Goal: Information Seeking & Learning: Learn about a topic

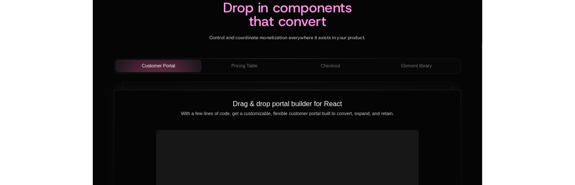
scroll to position [3004, 0]
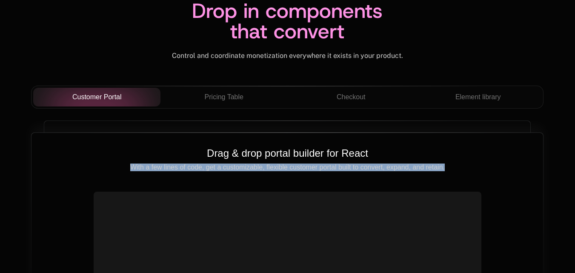
drag, startPoint x: 132, startPoint y: 168, endPoint x: 446, endPoint y: 165, distance: 314.0
click at [446, 165] on p "With a few lines of code, get a customizable, flexible customer portal built to…" at bounding box center [287, 167] width 484 height 8
copy p "With a few lines of code, get a customizable, flexible customer portal built to…"
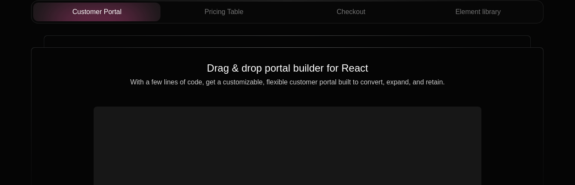
scroll to position [3387, 0]
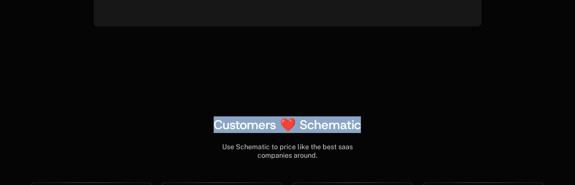
drag, startPoint x: 239, startPoint y: 128, endPoint x: 364, endPoint y: 132, distance: 125.2
click at [364, 132] on div "Customers ❤️ Schematic" at bounding box center [287, 124] width 512 height 15
copy span "Customers ❤️ Schematic"
drag, startPoint x: 278, startPoint y: 154, endPoint x: 320, endPoint y: 155, distance: 41.7
click at [320, 155] on div "Use Schematic to price like the best saas companies around." at bounding box center [287, 151] width 512 height 17
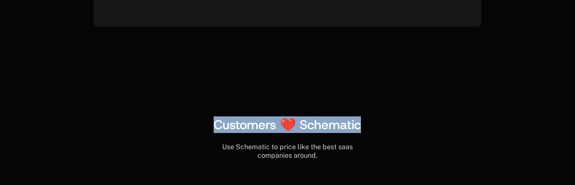
copy div "Use Schematic to price like the best saas companies around."
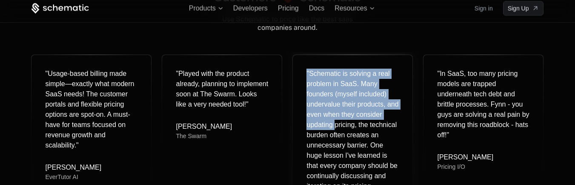
scroll to position [3643, 0]
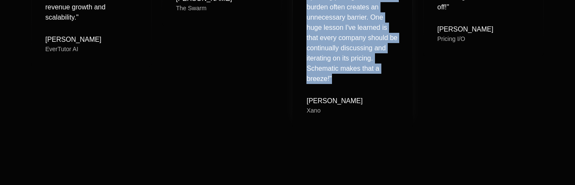
drag, startPoint x: 306, startPoint y: 71, endPoint x: 336, endPoint y: 77, distance: 30.6
click at [336, 77] on div "" Schematic is solving a real problem in SaaS. Many founders (myself included) …" at bounding box center [352, 12] width 92 height 143
copy div "" Schematic is solving a real problem in SaaS. Many founders (myself included) …"
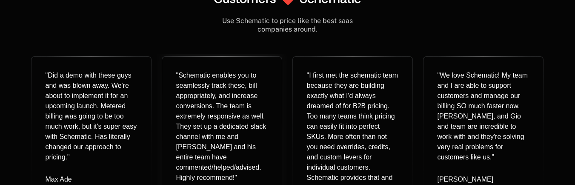
scroll to position [3556, 0]
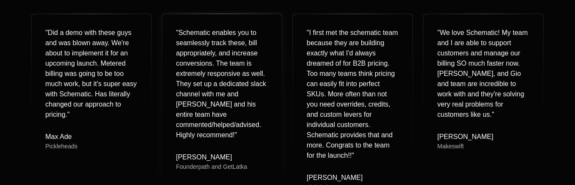
drag, startPoint x: 368, startPoint y: 122, endPoint x: 262, endPoint y: 120, distance: 106.4
click at [259, 121] on div "" Did a demo with these guys and was blown away. We're about to implement it fo…" at bounding box center [287, 106] width 512 height 191
click at [190, 67] on div "" Schematic enables you to seamlessly track these, bill appropriately, and incr…" at bounding box center [222, 84] width 92 height 112
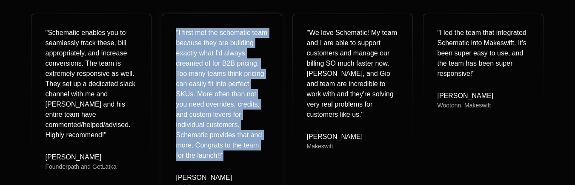
drag, startPoint x: 174, startPoint y: 30, endPoint x: 224, endPoint y: 154, distance: 134.6
click at [224, 154] on div "" I first met the schematic team because they are building exactly what I'd alw…" at bounding box center [222, 109] width 120 height 191
copy div "" I first met the schematic team because they are building exactly what I'd alw…"
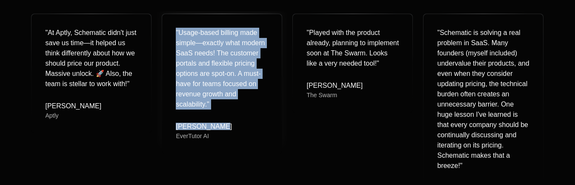
drag, startPoint x: 176, startPoint y: 31, endPoint x: 217, endPoint y: 113, distance: 91.3
click at [217, 113] on div "" Usage-based billing made simple—exactly what modern SaaS needs! The customer …" at bounding box center [222, 84] width 120 height 140
click at [213, 101] on div "" Usage-based billing made simple—exactly what modern SaaS needs! The customer …" at bounding box center [222, 69] width 92 height 82
drag, startPoint x: 212, startPoint y: 103, endPoint x: 171, endPoint y: 32, distance: 82.0
click at [171, 32] on div "" Usage-based billing made simple—exactly what modern SaaS needs! The customer …" at bounding box center [222, 84] width 120 height 140
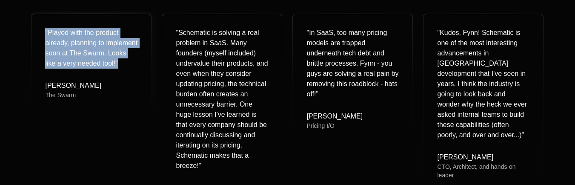
drag, startPoint x: 45, startPoint y: 29, endPoint x: 124, endPoint y: 66, distance: 86.6
click at [124, 66] on div "" Played with the product already, planning to implement soon at The Swarm. Loo…" at bounding box center [91, 48] width 92 height 41
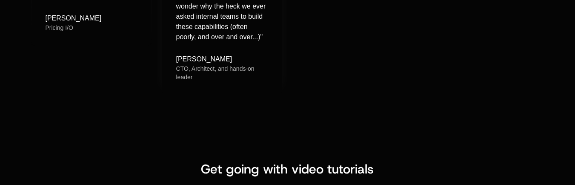
scroll to position [3598, 0]
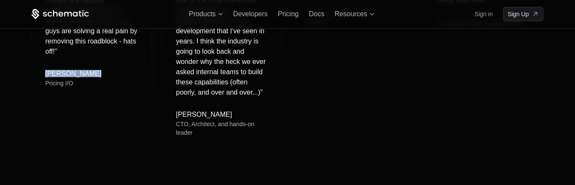
drag, startPoint x: 45, startPoint y: 72, endPoint x: 90, endPoint y: 74, distance: 45.1
click at [90, 74] on div "Marcos Rivera Pricing I/O" at bounding box center [91, 78] width 92 height 17
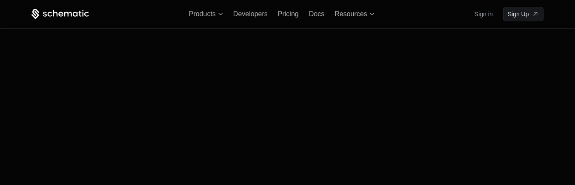
copy div "[PERSON_NAME]"
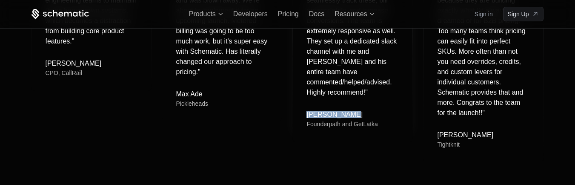
drag, startPoint x: 307, startPoint y: 102, endPoint x: 352, endPoint y: 106, distance: 45.3
click at [352, 111] on div "[PERSON_NAME]" at bounding box center [341, 114] width 71 height 7
copy div "[PERSON_NAME]"
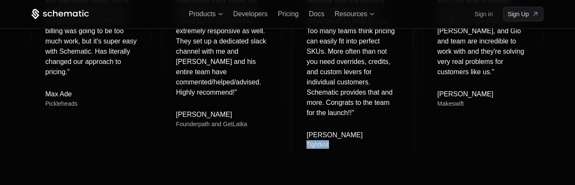
drag, startPoint x: 307, startPoint y: 146, endPoint x: 337, endPoint y: 145, distance: 30.7
click at [337, 145] on div "Tightknit" at bounding box center [334, 144] width 56 height 9
copy div "Tightknit"
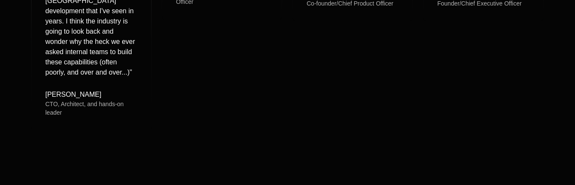
scroll to position [3726, 0]
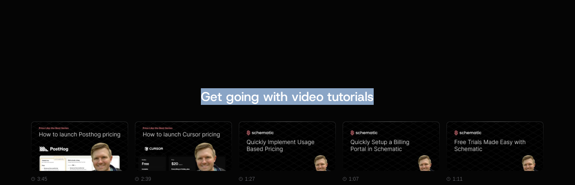
drag, startPoint x: 206, startPoint y: 88, endPoint x: 387, endPoint y: 88, distance: 181.3
click at [387, 89] on div "Get going with video tutorials" at bounding box center [287, 96] width 215 height 15
copy span "Get going with video tutorials"
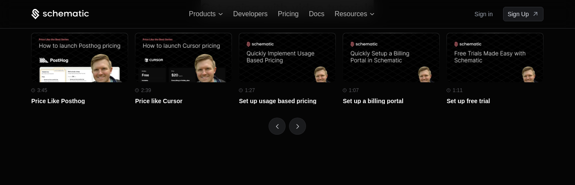
scroll to position [3837, 0]
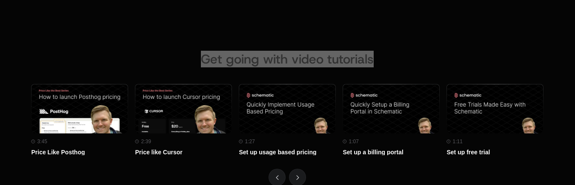
scroll to position [3837, 0]
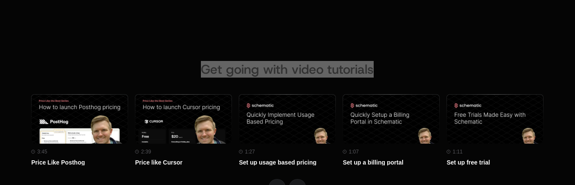
scroll to position [3837, 0]
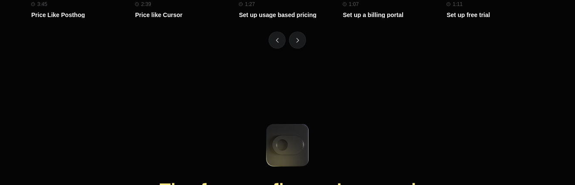
scroll to position [3939, 0]
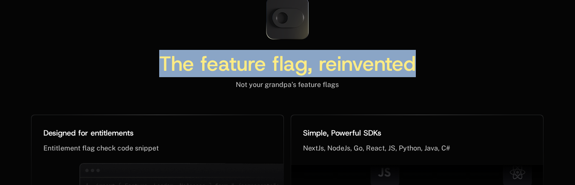
drag, startPoint x: 163, startPoint y: 60, endPoint x: 481, endPoint y: 61, distance: 317.8
click at [481, 61] on div "The feature flag, reinvented" at bounding box center [287, 66] width 512 height 27
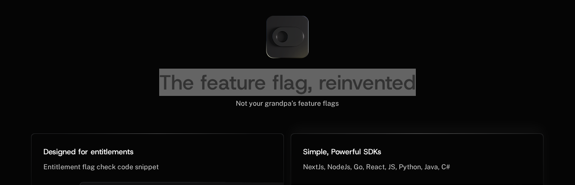
scroll to position [3958, 0]
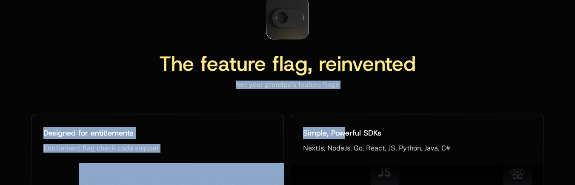
drag, startPoint x: 236, startPoint y: 84, endPoint x: 343, endPoint y: 89, distance: 107.8
click at [340, 86] on div "Not your grandpa’s feature flags" at bounding box center [287, 84] width 512 height 9
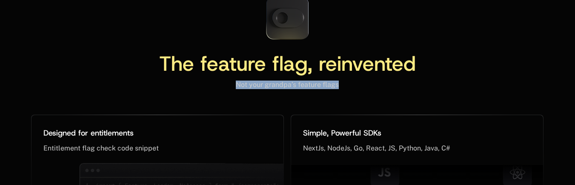
drag, startPoint x: 338, startPoint y: 84, endPoint x: 237, endPoint y: 85, distance: 100.8
click at [237, 85] on span "Not your grandpa’s feature flags" at bounding box center [287, 84] width 103 height 8
copy span "Not your grandpa’s feature flags"
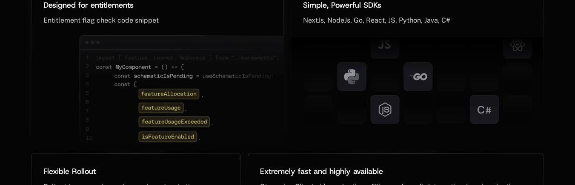
scroll to position [4092, 0]
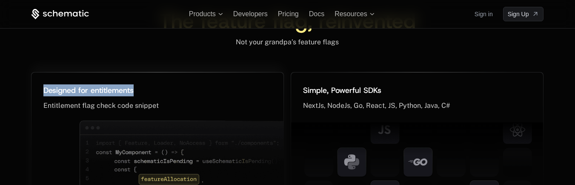
drag, startPoint x: 44, startPoint y: 89, endPoint x: 137, endPoint y: 94, distance: 92.5
click at [137, 94] on div "Designed for entitlements ﻿" at bounding box center [157, 90] width 228 height 12
copy span "Designed for entitlements"
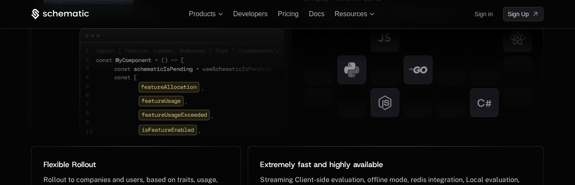
scroll to position [4000, 0]
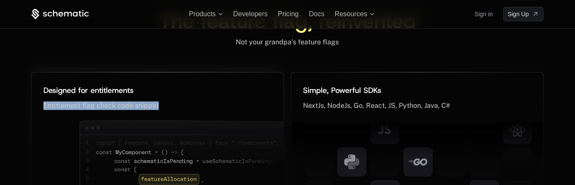
drag, startPoint x: 44, startPoint y: 106, endPoint x: 197, endPoint y: 108, distance: 153.2
click at [197, 108] on div "Entitlement flag check code snippet ﻿" at bounding box center [157, 105] width 228 height 9
copy span "Entitlement flag check code snippet"
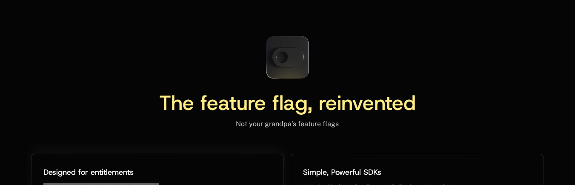
scroll to position [4082, 0]
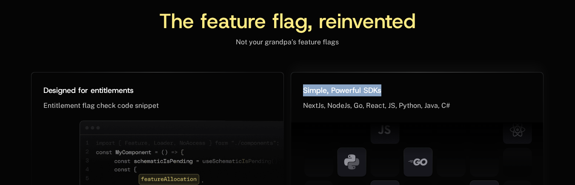
drag, startPoint x: 301, startPoint y: 88, endPoint x: 381, endPoint y: 92, distance: 79.7
click at [381, 92] on div "Simple, Powerful SDKs ﻿ NextJs, NodeJs, Go, React, JS, Python, Java, C# ﻿" at bounding box center [417, 96] width 252 height 48
copy span "Simple, Powerful SDKs"
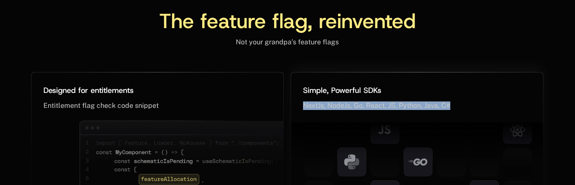
drag, startPoint x: 306, startPoint y: 105, endPoint x: 454, endPoint y: 111, distance: 148.6
click at [454, 111] on div "NextJs, NodeJs, Go, React, JS, Python, Java, C# ﻿" at bounding box center [417, 110] width 228 height 19
copy span "NextJs, NodeJs, Go, React, JS, Python, Java, C#"
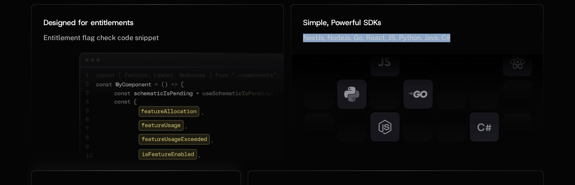
scroll to position [4170, 0]
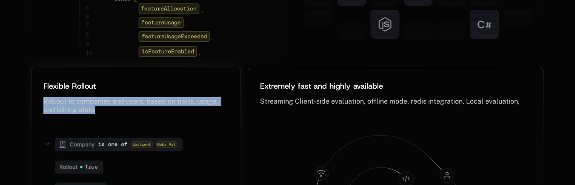
drag, startPoint x: 43, startPoint y: 101, endPoint x: 100, endPoint y: 111, distance: 58.8
click at [100, 111] on div "Flexible Rollout ﻿ Rollout to companies and users, based on traits, usage, and …" at bounding box center [135, 96] width 208 height 56
copy span "Rollout to companies and users, based on traits, usage, and billing state"
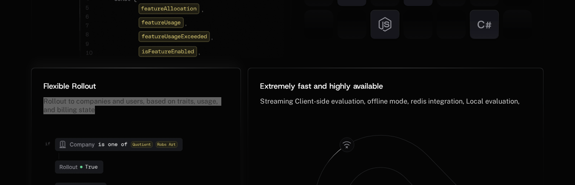
scroll to position [4180, 0]
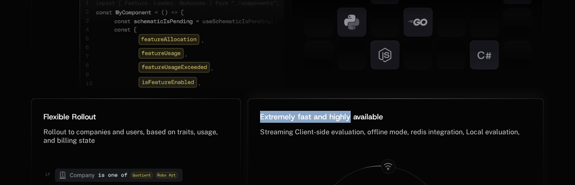
scroll to position [4252, 0]
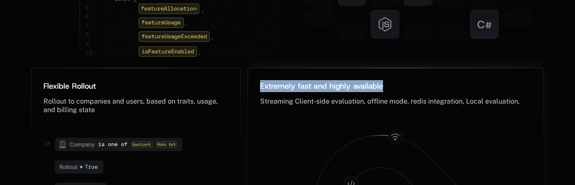
drag, startPoint x: 260, startPoint y: 87, endPoint x: 383, endPoint y: 86, distance: 122.1
click at [383, 86] on div "Extremely fast and highly available ﻿" at bounding box center [395, 86] width 271 height 12
drag, startPoint x: 261, startPoint y: 100, endPoint x: 519, endPoint y: 105, distance: 257.9
click at [519, 105] on div "Streaming Client-side evaluation, offline mode, redis integration, Local evalua…" at bounding box center [395, 101] width 271 height 9
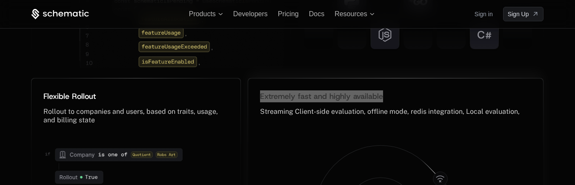
scroll to position [4152, 0]
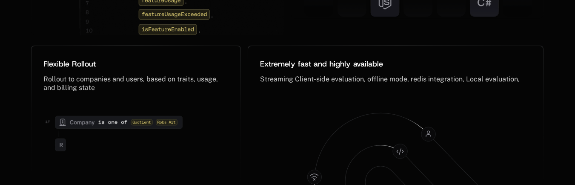
scroll to position [4230, 0]
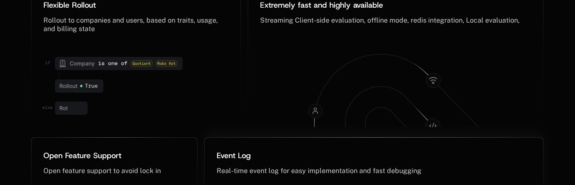
scroll to position [4422, 0]
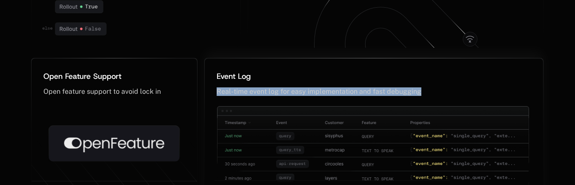
drag, startPoint x: 217, startPoint y: 91, endPoint x: 431, endPoint y: 98, distance: 213.7
click at [431, 98] on div "Real-time event log for easy implementation and fast debugging ﻿" at bounding box center [374, 96] width 314 height 19
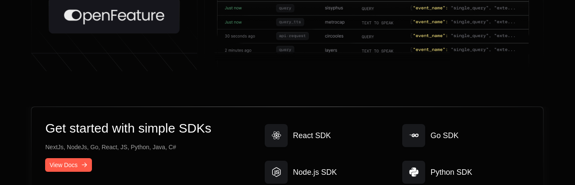
scroll to position [4541, 0]
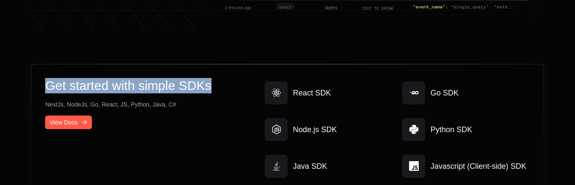
drag, startPoint x: 47, startPoint y: 83, endPoint x: 209, endPoint y: 93, distance: 162.0
click at [209, 93] on div "Get started with simple SDKs NextJs, NodeJs, Go, React, JS, Python, Java, C# Vi…" at bounding box center [153, 129] width 216 height 103
copy h2 "Get started with simple SDKs"
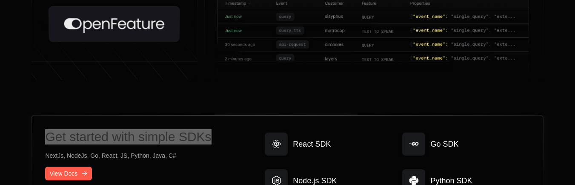
scroll to position [4592, 0]
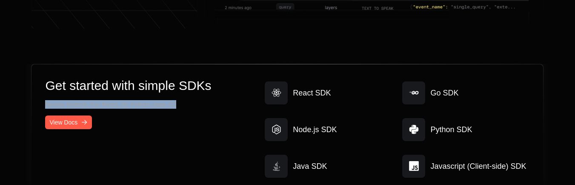
drag, startPoint x: 46, startPoint y: 103, endPoint x: 180, endPoint y: 111, distance: 133.8
click at [180, 111] on div "Get started with simple SDKs NextJs, NodeJs, Go, React, JS, Python, Java, C# Vi…" at bounding box center [153, 129] width 216 height 103
copy p "NextJs, NodeJs, Go, React, JS, Python, Java, C#"
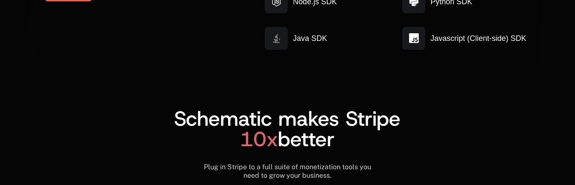
scroll to position [4805, 0]
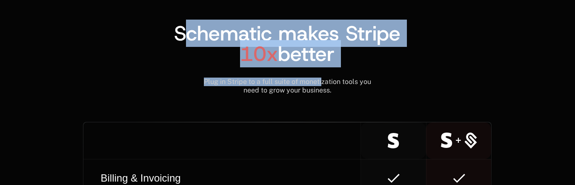
drag, startPoint x: 180, startPoint y: 29, endPoint x: 322, endPoint y: 71, distance: 147.9
click at [322, 71] on div "Schematic makes Stripe 10x better Plug in Stripe to a full suite of monetizatio…" at bounding box center [287, 58] width 512 height 71
drag, startPoint x: 208, startPoint y: 23, endPoint x: 190, endPoint y: 34, distance: 21.0
click at [207, 24] on span "Schematic makes Stripe 10x better" at bounding box center [287, 44] width 226 height 48
click at [179, 33] on span "Schematic makes Stripe 10x better" at bounding box center [287, 44] width 226 height 48
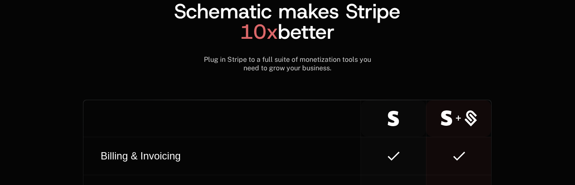
scroll to position [4773, 0]
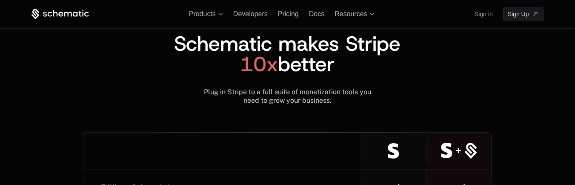
drag, startPoint x: 177, startPoint y: 32, endPoint x: 336, endPoint y: 65, distance: 162.1
click at [336, 65] on span "Schematic makes Stripe 10x better" at bounding box center [287, 54] width 226 height 48
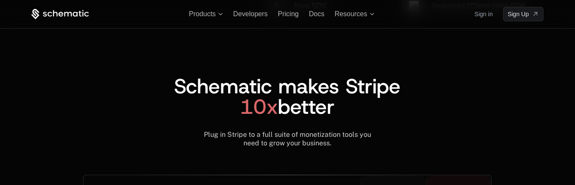
copy span "Schematic makes Stripe 10x better"
click at [230, 132] on div "Plug in Stripe to a full suite of monetization tools you need to grow your busi…" at bounding box center [287, 138] width 512 height 17
drag, startPoint x: 206, startPoint y: 123, endPoint x: 340, endPoint y: 133, distance: 135.3
click at [340, 133] on div "Plug in Stripe to a full suite of monetization tools you need to grow your busi…" at bounding box center [287, 138] width 512 height 17
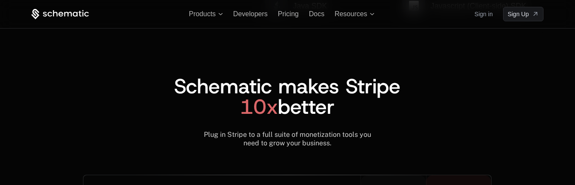
copy div "Plug in Stripe to a full suite of monetization tools you need to grow your busi…"
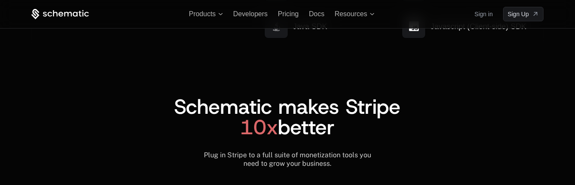
scroll to position [4752, 0]
